Goal: Task Accomplishment & Management: Use online tool/utility

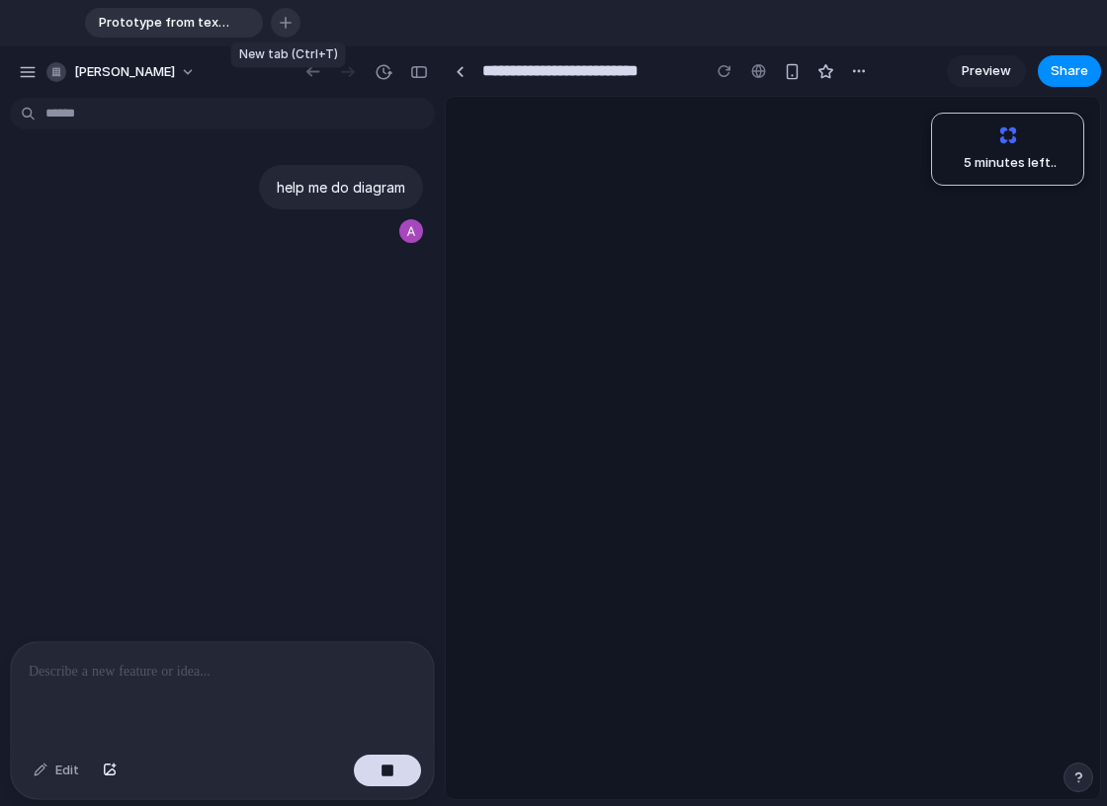
click at [296, 24] on button "button" at bounding box center [286, 23] width 30 height 30
